Goal: Transaction & Acquisition: Purchase product/service

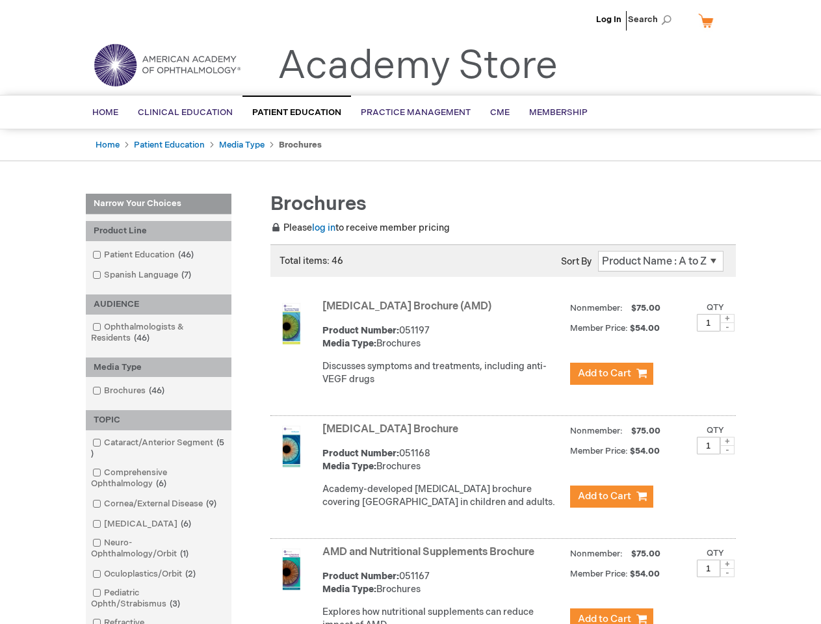
click at [653, 19] on span "Search" at bounding box center [652, 19] width 49 height 26
click at [159, 231] on div "Product Line" at bounding box center [159, 231] width 146 height 20
click at [159, 304] on div "AUDIENCE" at bounding box center [159, 304] width 146 height 20
click at [159, 367] on div "Media Type" at bounding box center [159, 367] width 146 height 20
click at [159, 420] on div "TOPIC" at bounding box center [159, 420] width 146 height 20
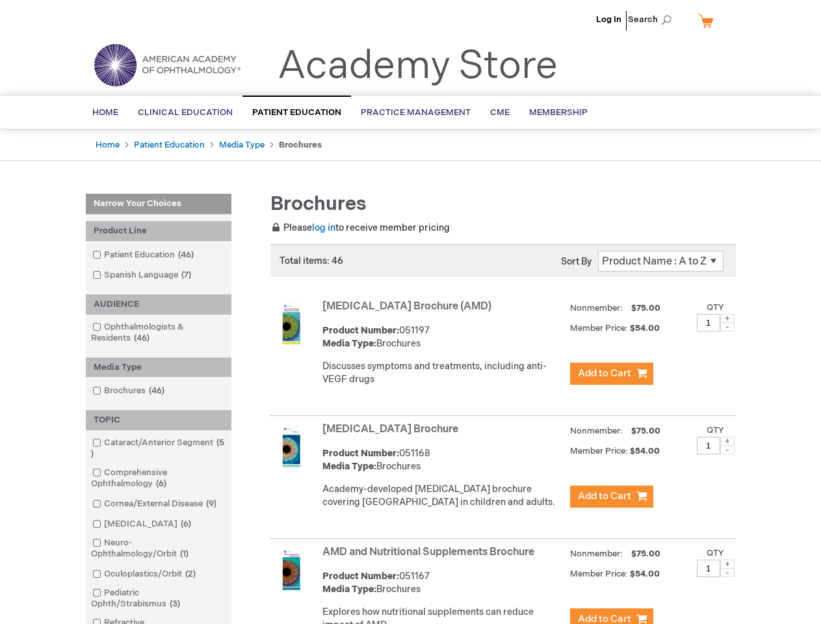
click at [727, 318] on span at bounding box center [727, 318] width 14 height 9
click at [727, 327] on span at bounding box center [727, 326] width 14 height 9
type input "1"
click at [727, 446] on span at bounding box center [727, 441] width 14 height 9
click at [727, 454] on span at bounding box center [727, 449] width 14 height 9
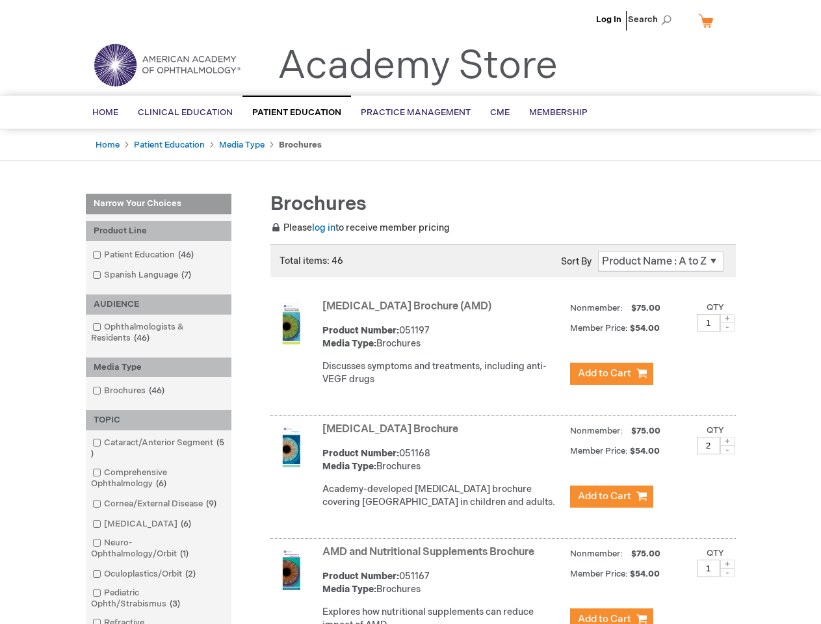
type input "1"
click at [727, 569] on span at bounding box center [727, 564] width 14 height 9
type input "2"
